Goal: Transaction & Acquisition: Purchase product/service

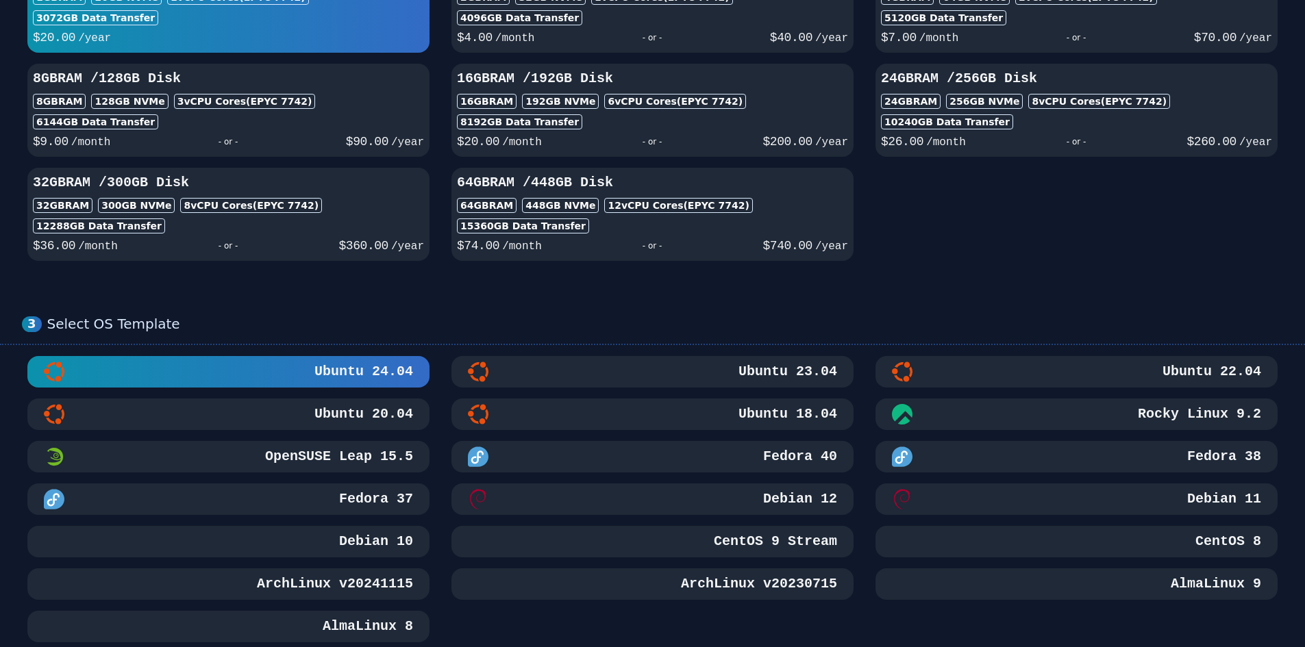
scroll to position [342, 0]
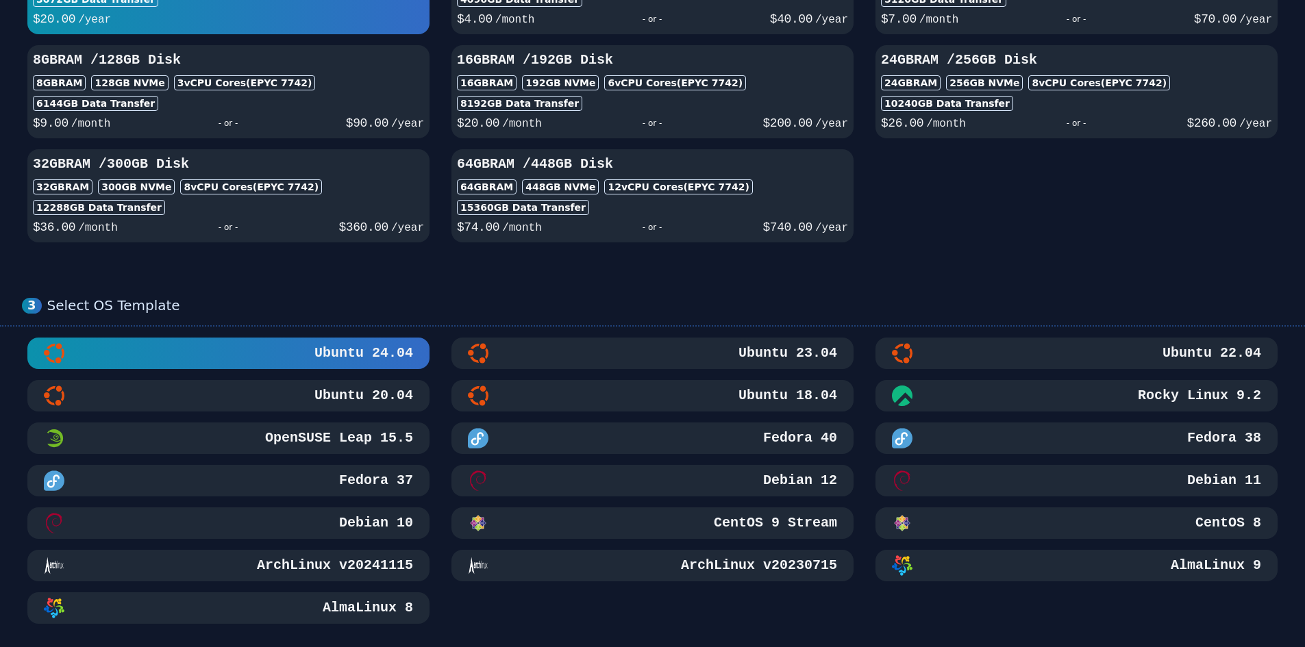
click at [1175, 355] on h3 "Ubuntu 22.04" at bounding box center [1209, 353] width 101 height 19
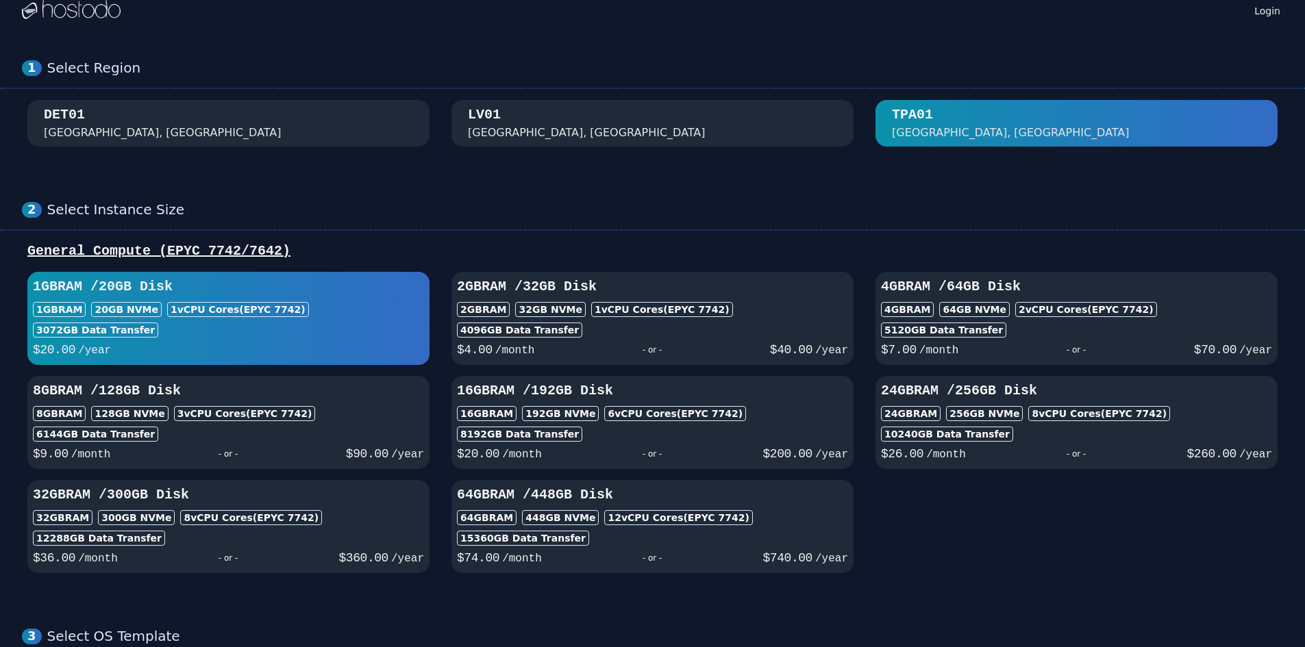
scroll to position [0, 0]
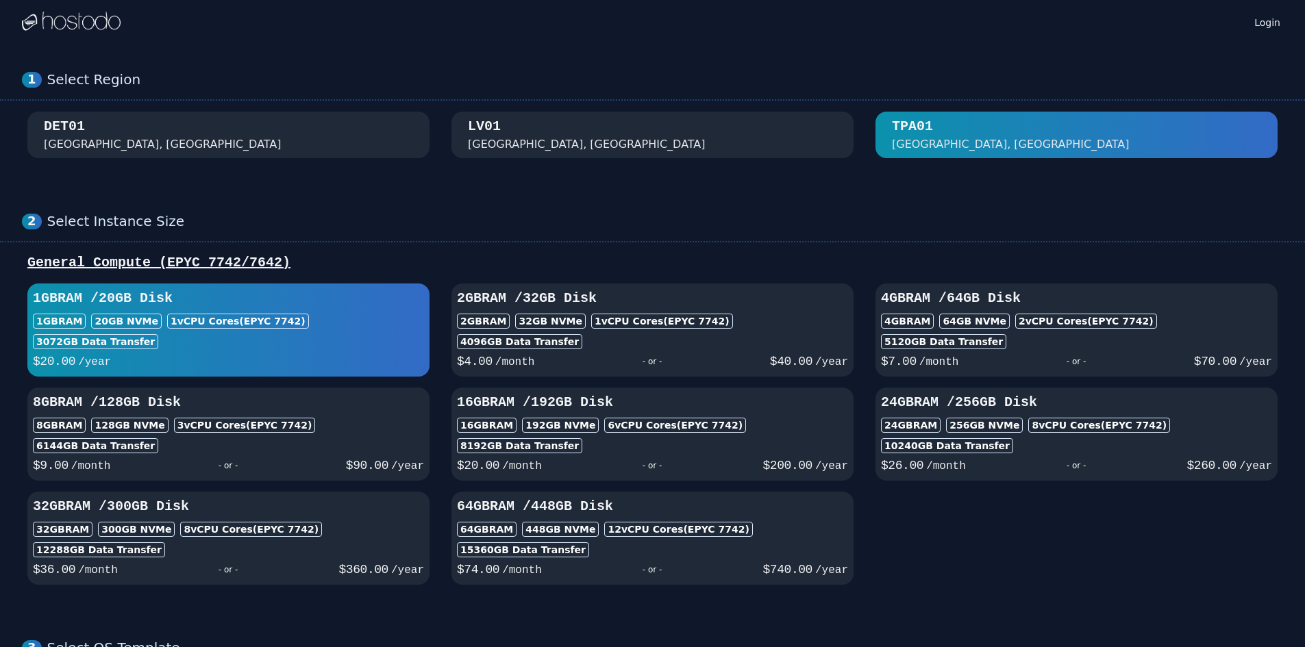
click at [516, 149] on div "[GEOGRAPHIC_DATA], [GEOGRAPHIC_DATA]" at bounding box center [587, 144] width 238 height 16
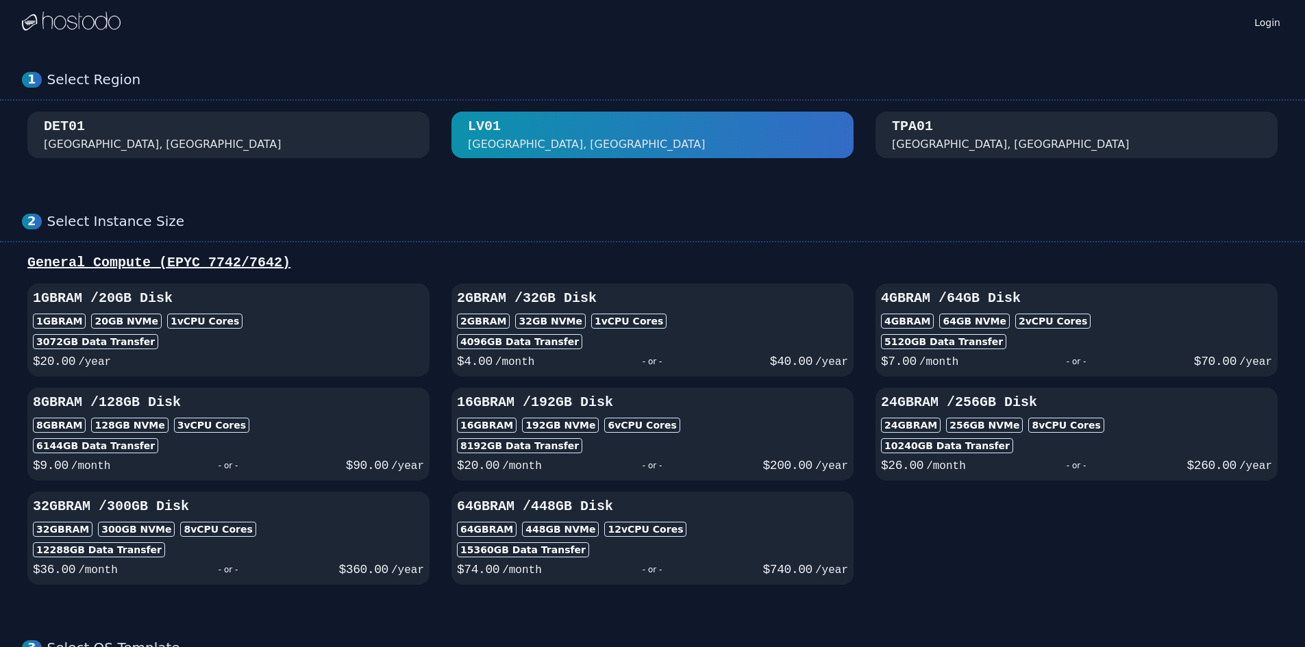
click at [42, 121] on div "DET01 [GEOGRAPHIC_DATA], [GEOGRAPHIC_DATA]" at bounding box center [228, 135] width 402 height 36
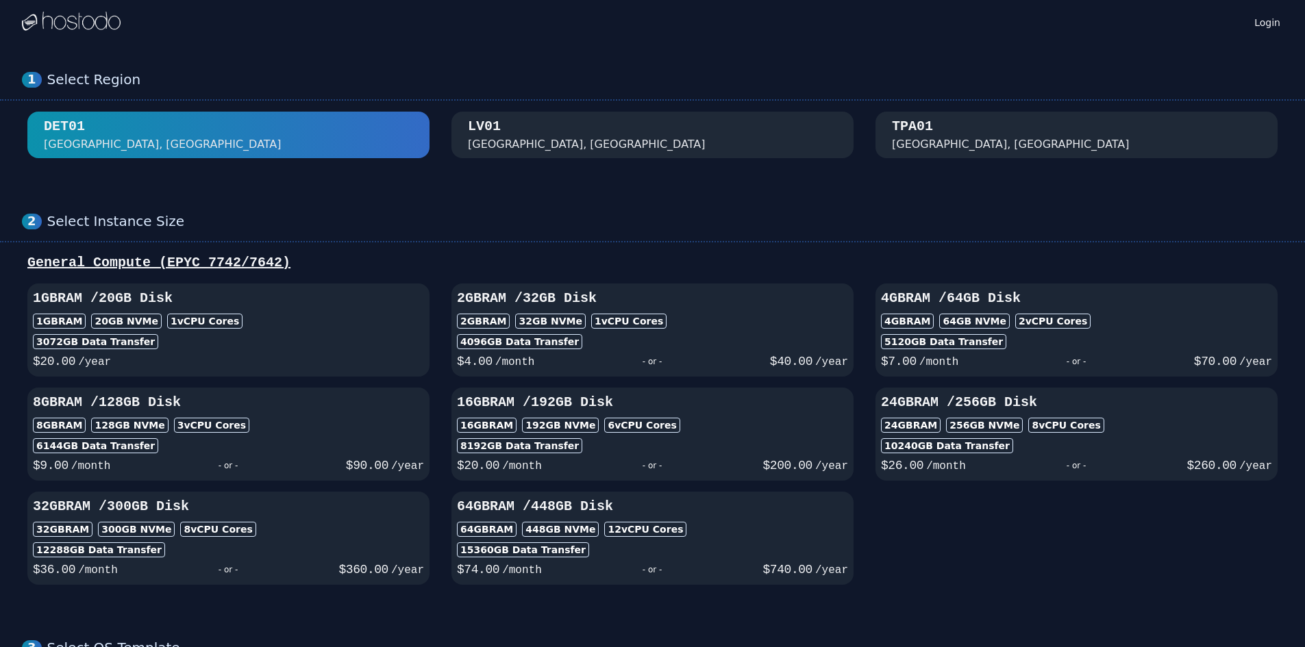
click at [918, 130] on div "TPA01" at bounding box center [912, 126] width 41 height 19
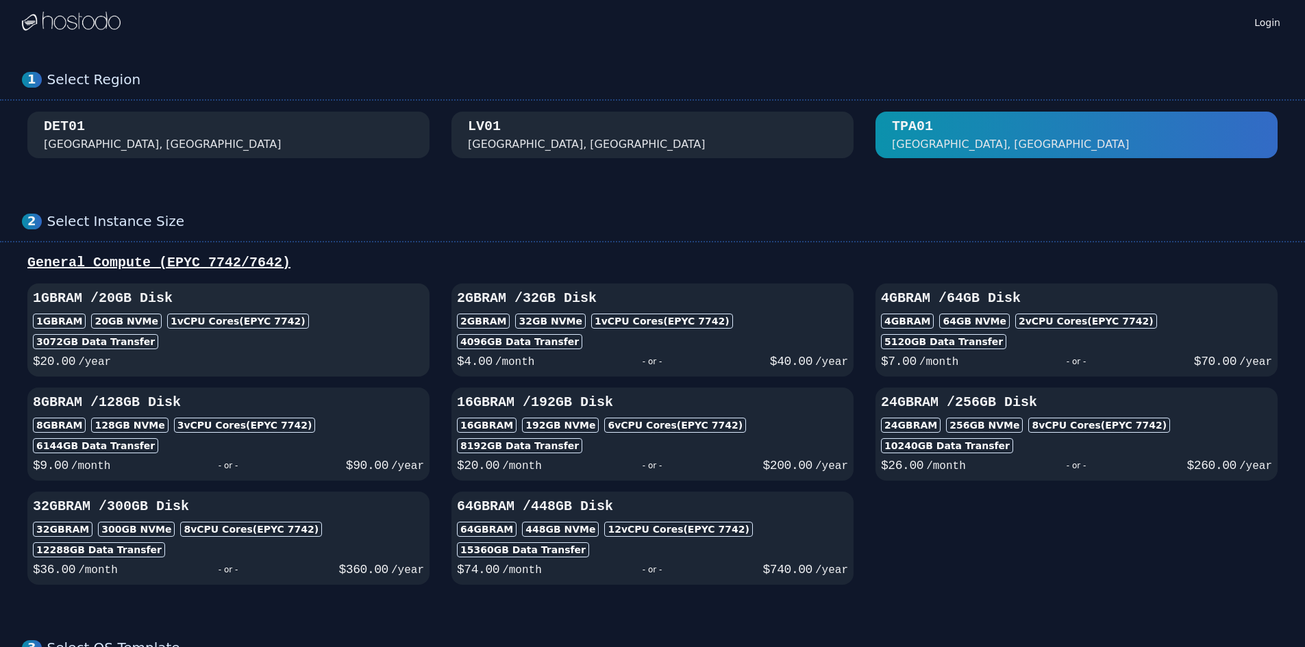
click at [163, 346] on div "3072 GB Data Transfer" at bounding box center [228, 341] width 391 height 15
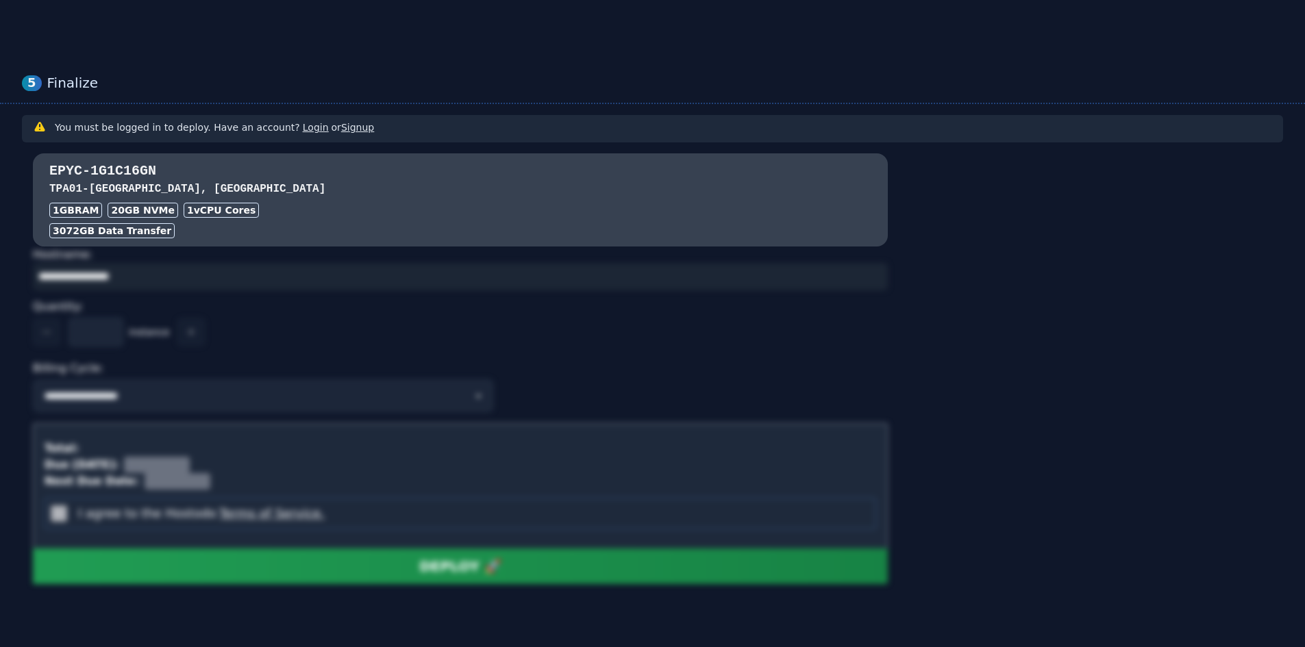
scroll to position [1042, 0]
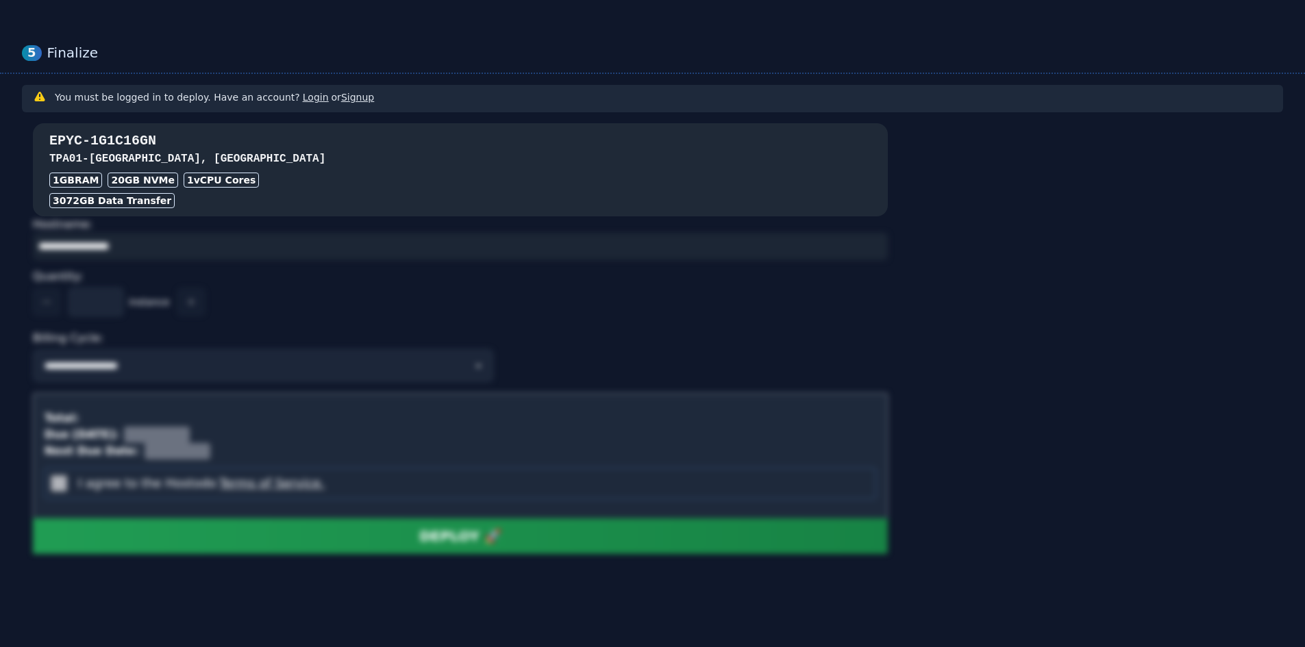
click at [251, 138] on h3 "EPYC-1G1C16GN" at bounding box center [460, 140] width 822 height 19
click at [209, 192] on div "EPYC-1G1C16GN TPA01 - [GEOGRAPHIC_DATA], [GEOGRAPHIC_DATA] 1GB RAM 20 GB NVMe 1…" at bounding box center [460, 169] width 855 height 77
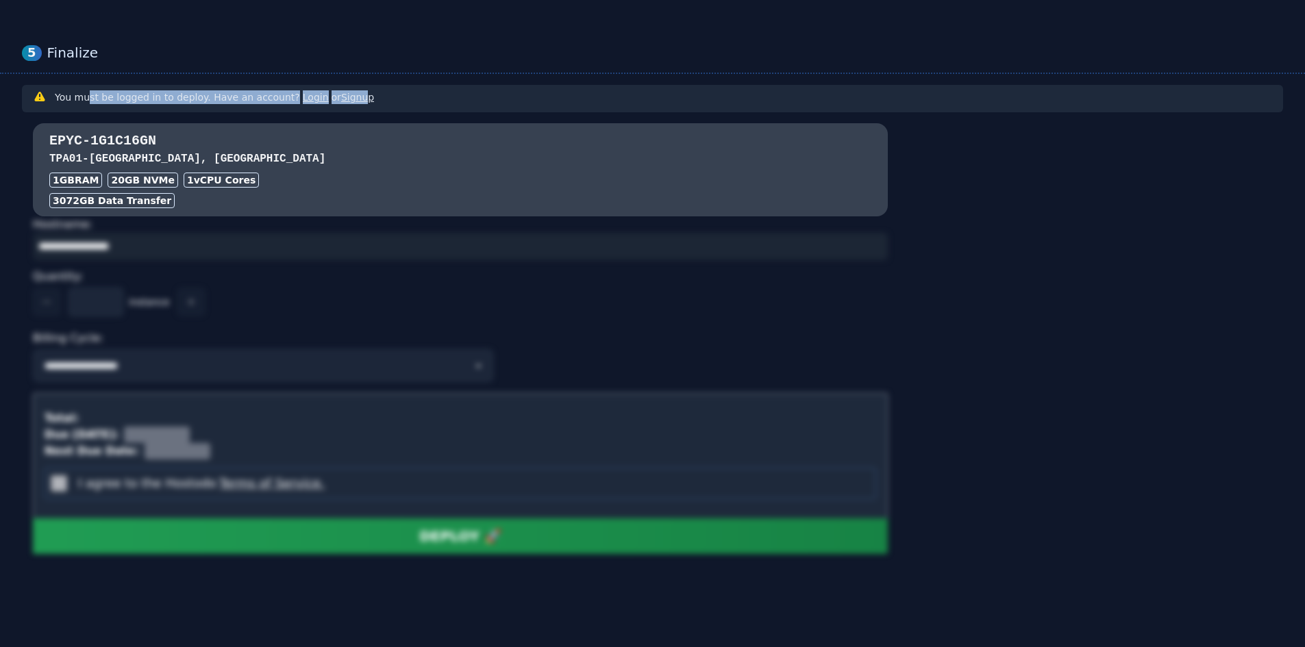
drag, startPoint x: 86, startPoint y: 89, endPoint x: 348, endPoint y: 86, distance: 262.3
click at [348, 86] on div "You must be logged in to deploy. Have an account? Login or Signup" at bounding box center [652, 98] width 1261 height 27
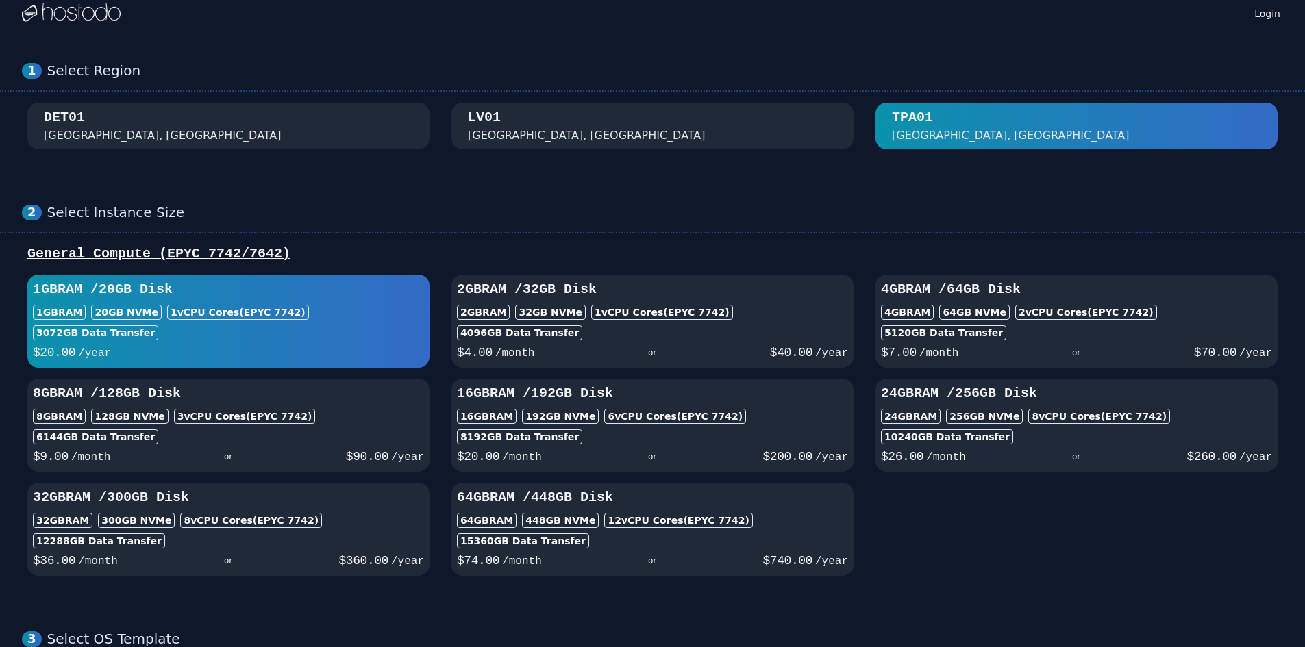
scroll to position [0, 0]
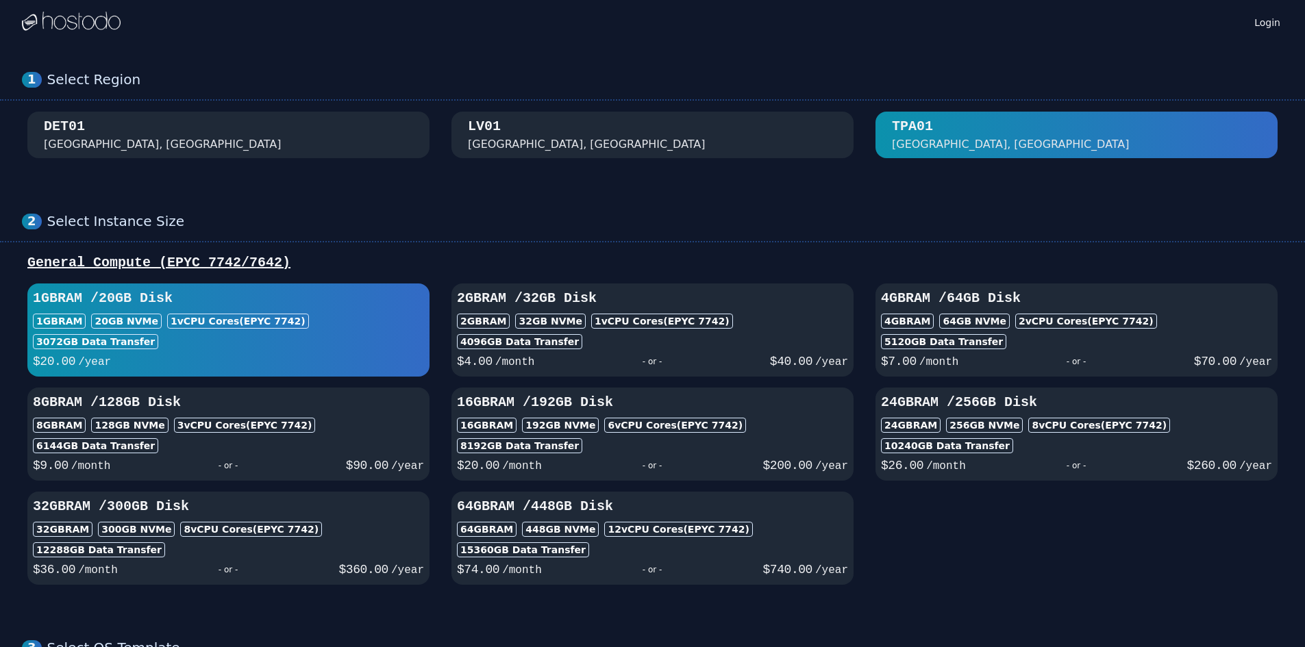
click at [594, 299] on h3 "2GB RAM / 32 GB Disk" at bounding box center [652, 298] width 391 height 19
select select "********"
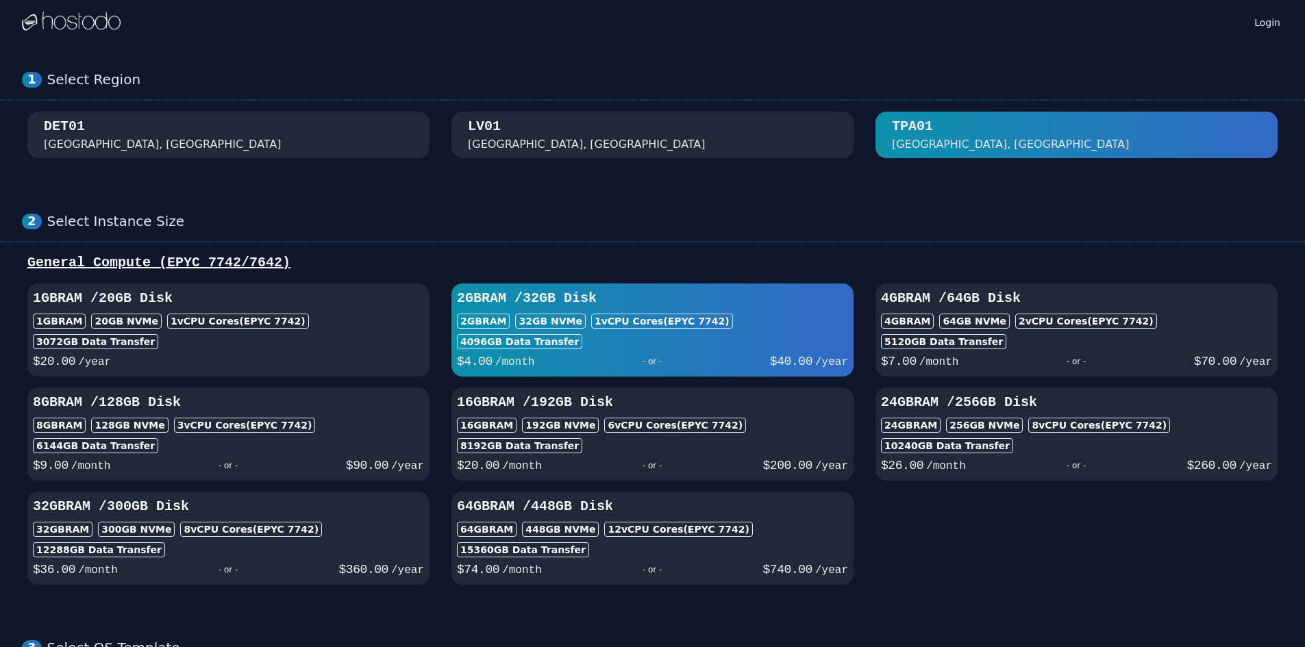
click at [268, 357] on div "$ 20.00 /year" at bounding box center [228, 360] width 391 height 22
